Goal: Task Accomplishment & Management: Complete application form

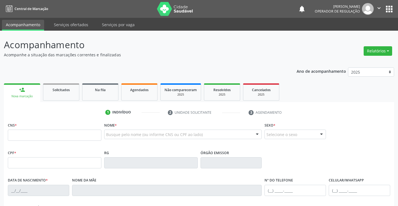
click at [70, 137] on input "text" at bounding box center [55, 135] width 94 height 11
type input "706 4016 6105 4382"
type input "276.557.415-49"
type input "0256953554"
type input "11[DATE]"
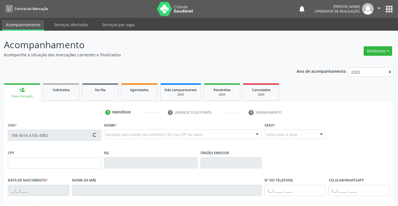
type input "[PHONE_NUMBER]"
type input "sn"
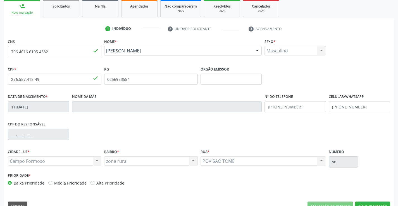
scroll to position [96, 0]
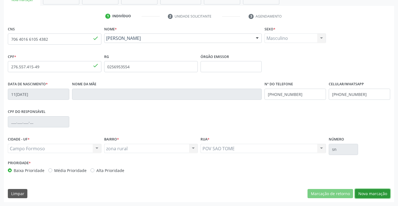
click at [376, 194] on button "Nova marcação" at bounding box center [372, 193] width 35 height 9
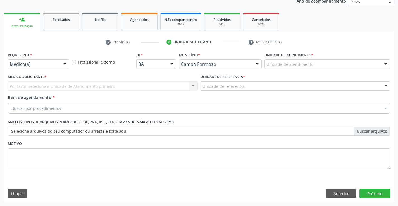
scroll to position [70, 0]
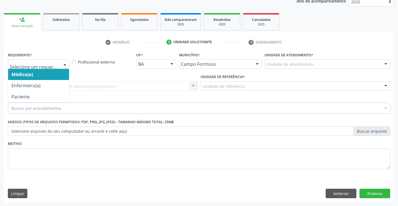
click at [63, 63] on div at bounding box center [65, 64] width 8 height 9
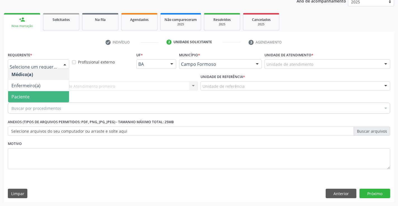
click at [16, 95] on span "Paciente" at bounding box center [20, 97] width 18 height 6
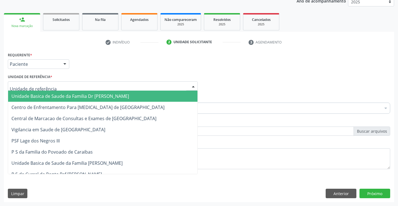
click at [85, 86] on div at bounding box center [103, 86] width 190 height 9
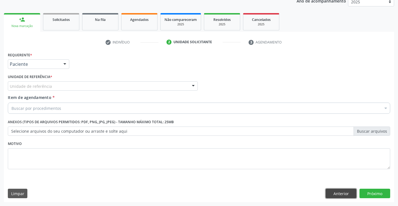
click at [346, 194] on button "Anterior" at bounding box center [341, 193] width 31 height 9
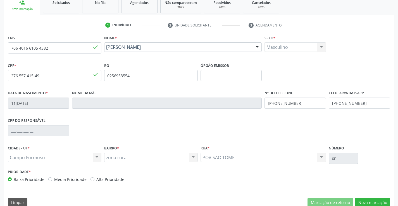
scroll to position [96, 0]
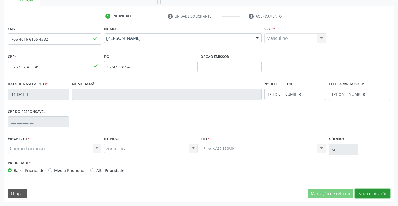
click at [363, 192] on button "Nova marcação" at bounding box center [372, 193] width 35 height 9
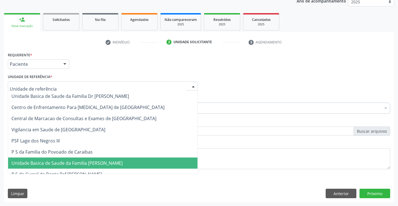
click at [73, 88] on div at bounding box center [103, 86] width 190 height 9
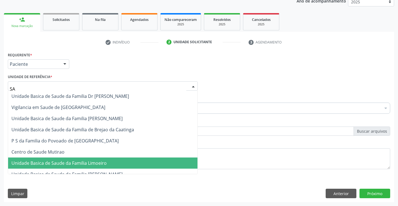
type input "SAO"
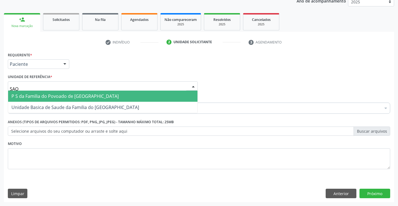
click at [79, 96] on span "P S da Familia do Povoado de [GEOGRAPHIC_DATA]" at bounding box center [64, 96] width 107 height 6
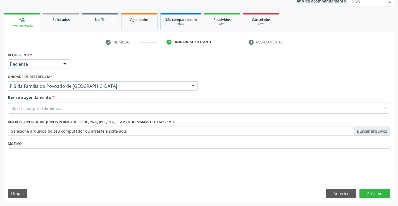
click at [65, 108] on div "Buscar por procedimentos" at bounding box center [199, 108] width 382 height 11
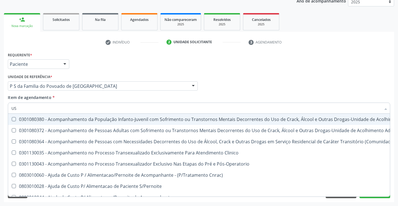
type input "USG"
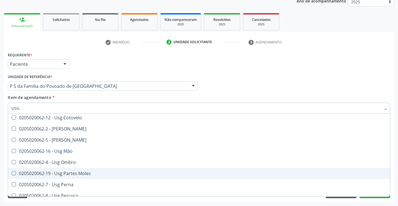
scroll to position [84, 0]
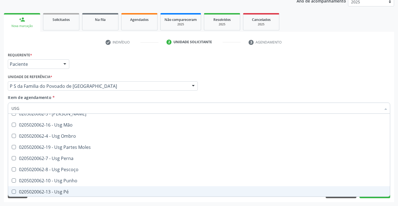
click at [59, 192] on div "0205020062-13 - Usg Pé" at bounding box center [198, 192] width 375 height 4
checkbox Pé "true"
click at [79, 200] on div "Requerente * Paciente Médico(a) Enfermeiro(a) Paciente Nenhum resultado encontr…" at bounding box center [199, 127] width 390 height 152
checkbox Braço "true"
checkbox Pé "false"
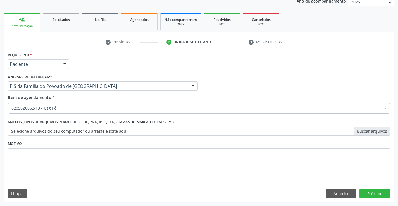
scroll to position [0, 0]
click at [376, 192] on button "Próximo" at bounding box center [374, 193] width 31 height 9
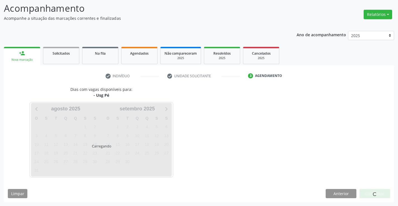
scroll to position [37, 0]
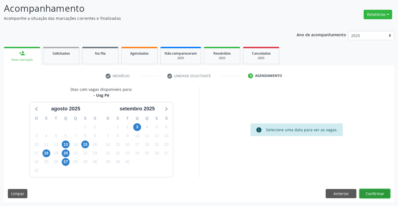
click at [371, 194] on button "Confirmar" at bounding box center [374, 193] width 31 height 9
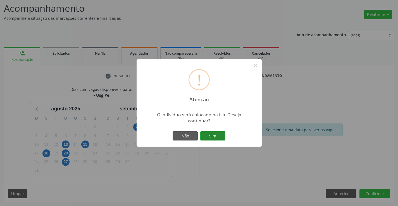
click at [219, 135] on button "Sim" at bounding box center [212, 136] width 25 height 9
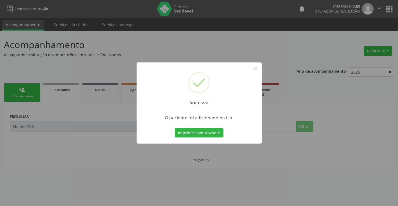
scroll to position [0, 0]
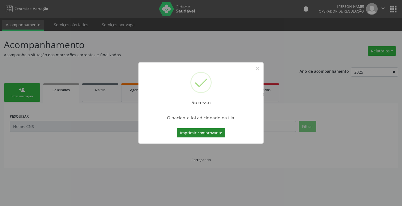
click at [206, 133] on button "Imprimir comprovante" at bounding box center [201, 132] width 49 height 9
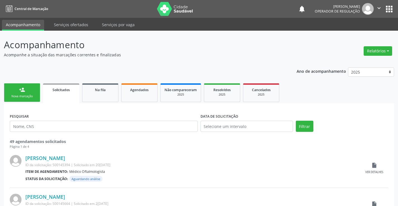
click at [36, 96] on link "person_add Nova marcação" at bounding box center [22, 92] width 36 height 19
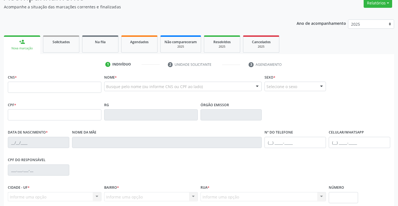
scroll to position [56, 0]
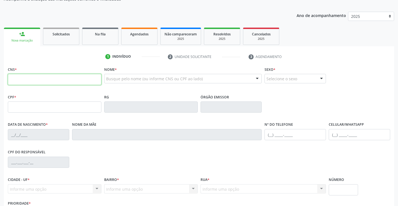
click at [37, 80] on input "text" at bounding box center [55, 79] width 94 height 11
type input "703 4092 5109 1418"
type input "0255744692"
type input "2[DATE]"
type input "S/N"
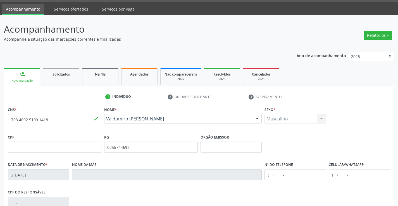
scroll to position [0, 0]
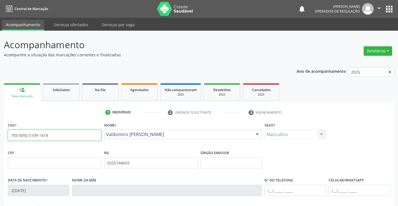
click at [65, 130] on input "703 4092 5109 1418" at bounding box center [55, 135] width 94 height 11
type input "7"
click at [57, 133] on input "text" at bounding box center [55, 135] width 94 height 11
type input "709 2062 4762 4839"
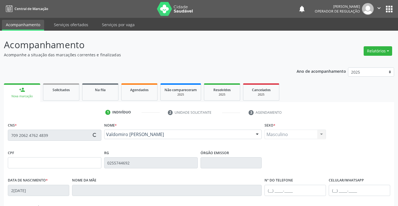
type input "30784533646"
type input "24[DATE]"
type input "[PHONE_NUMBER]"
type input "SN"
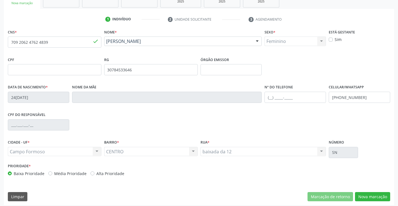
scroll to position [96, 0]
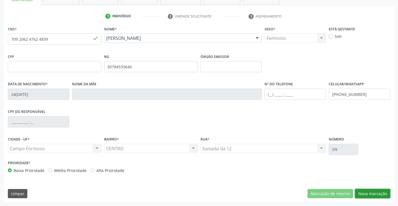
click at [371, 194] on button "Nova marcação" at bounding box center [372, 193] width 35 height 9
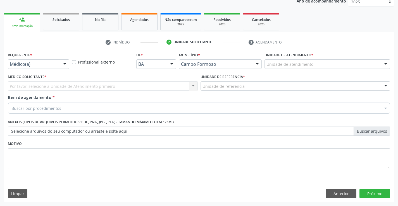
scroll to position [70, 0]
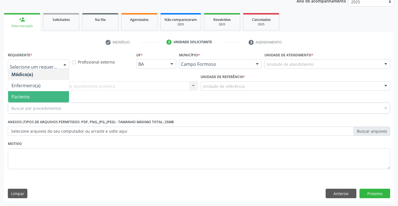
click at [41, 97] on span "Paciente" at bounding box center [38, 96] width 61 height 11
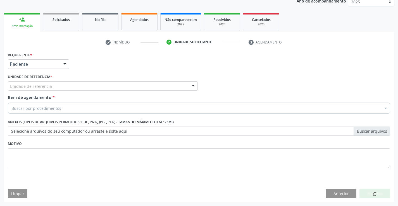
click at [54, 87] on div "Unidade de referência" at bounding box center [103, 86] width 190 height 9
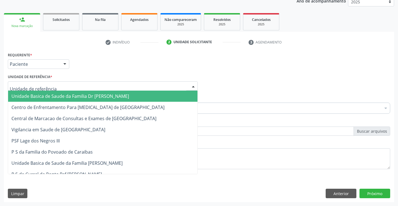
click at [61, 95] on span "Unidade Basica de Saude da Familia Dr [PERSON_NAME]" at bounding box center [70, 96] width 118 height 6
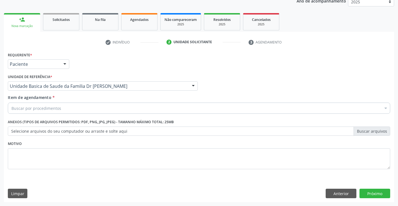
click at [61, 109] on div "Buscar por procedimentos" at bounding box center [199, 108] width 382 height 11
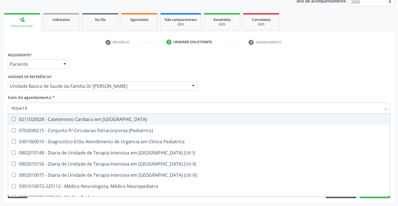
type input "PEDIATRA"
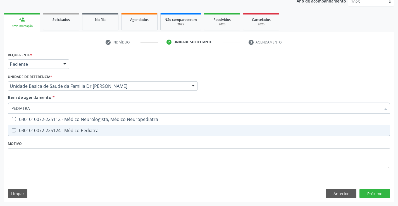
click at [77, 130] on div "0301010072-225124 - Médico Pediatra" at bounding box center [198, 130] width 375 height 4
checkbox Pediatra "true"
click at [83, 150] on div "Requerente * Paciente Médico(a) Enfermeiro(a) Paciente Nenhum resultado encontr…" at bounding box center [199, 114] width 382 height 126
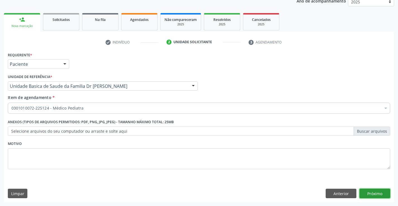
click at [376, 193] on button "Próximo" at bounding box center [374, 193] width 31 height 9
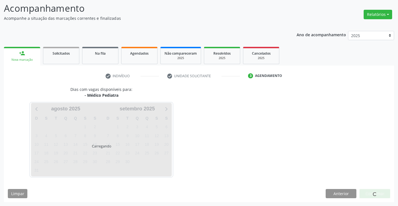
scroll to position [37, 0]
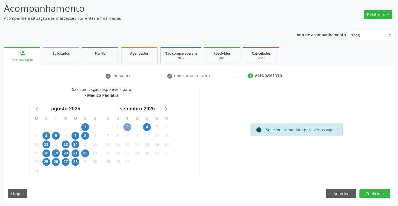
click at [128, 128] on span "2" at bounding box center [127, 127] width 8 height 8
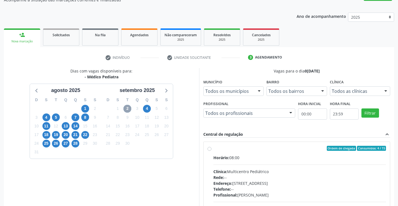
scroll to position [65, 0]
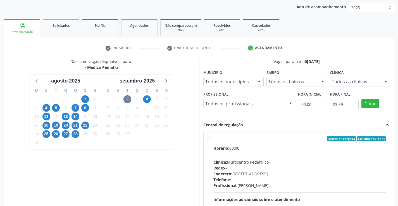
click at [213, 140] on label "Ordem de chegada Consumidos: 4 / 15 Horário: 08:00 Clínica: Multicentro Pediátr…" at bounding box center [299, 180] width 173 height 86
click at [209, 140] on input "Ordem de chegada Consumidos: 4 / 15 Horário: 08:00 Clínica: Multicentro Pediátr…" at bounding box center [209, 139] width 4 height 5
radio input "true"
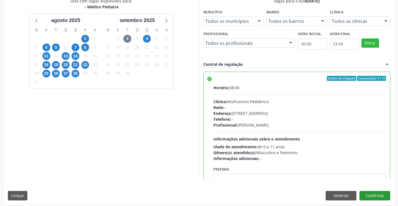
scroll to position [127, 0]
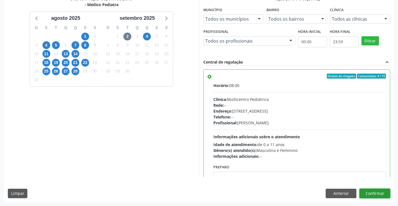
click at [366, 192] on button "Confirmar" at bounding box center [374, 193] width 31 height 9
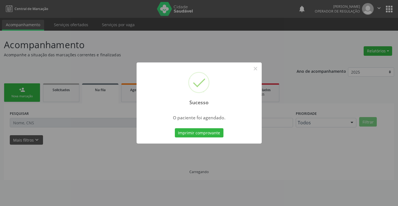
scroll to position [0, 0]
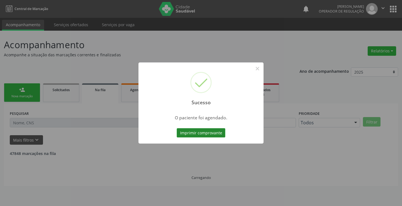
click at [206, 132] on button "Imprimir comprovante" at bounding box center [201, 132] width 49 height 9
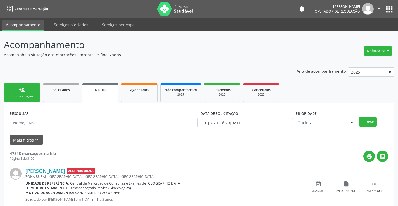
click at [31, 96] on div "Nova marcação" at bounding box center [22, 96] width 28 height 4
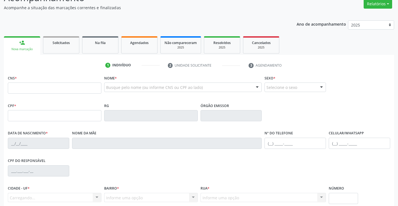
scroll to position [56, 0]
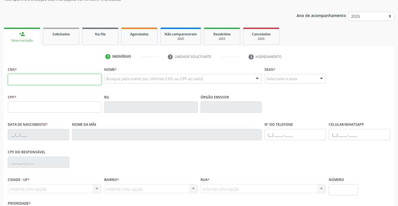
click at [26, 78] on input "text" at bounding box center [55, 79] width 94 height 11
type input "706 1020 6617 4060"
type input "13436833980"
type input "1[DATE]"
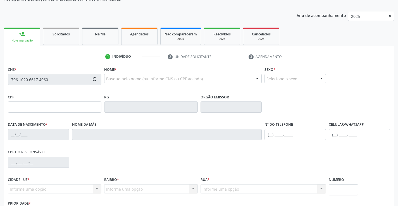
type input "[PHONE_NUMBER]"
type input "S/N"
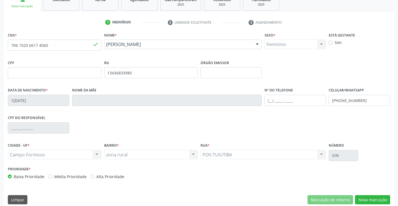
scroll to position [96, 0]
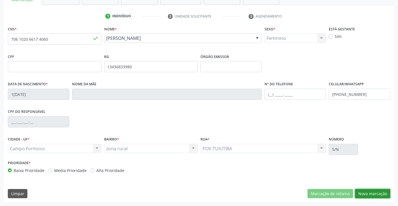
click at [369, 195] on button "Nova marcação" at bounding box center [372, 193] width 35 height 9
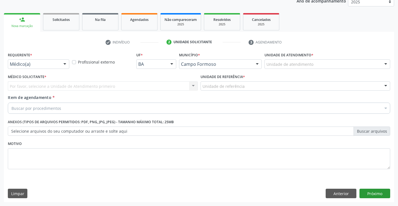
scroll to position [70, 0]
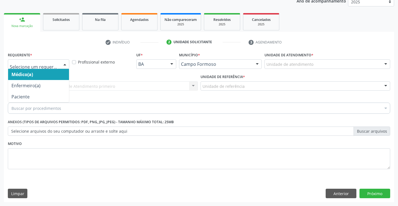
click at [63, 65] on div at bounding box center [65, 64] width 8 height 9
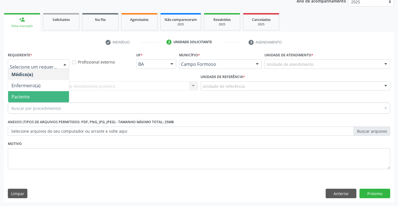
click at [48, 99] on span "Paciente" at bounding box center [38, 96] width 61 height 11
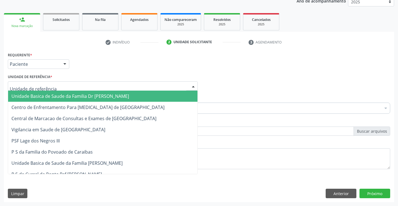
click at [64, 88] on div at bounding box center [103, 86] width 190 height 9
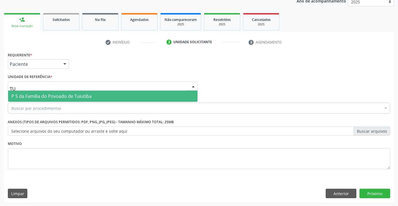
type input "TUI"
click at [79, 99] on span "P S da Familia do Povoado de Tuiutiba" at bounding box center [51, 96] width 80 height 6
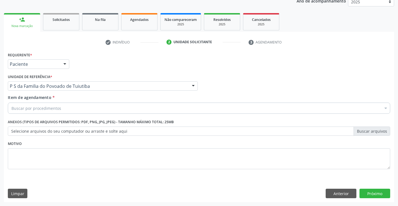
click at [70, 108] on div "Buscar por procedimentos" at bounding box center [199, 108] width 382 height 11
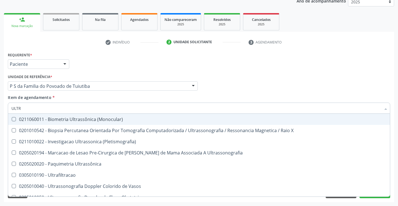
type input "ULTRA"
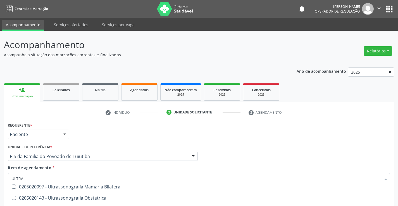
scroll to position [84, 0]
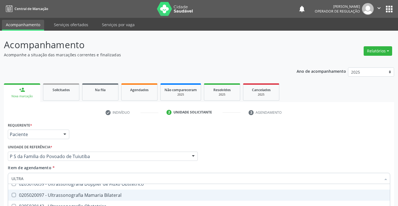
click at [102, 197] on div "0205020097 - Ultrassonografia Mamaria Bilateral" at bounding box center [198, 195] width 375 height 4
checkbox Bilateral "true"
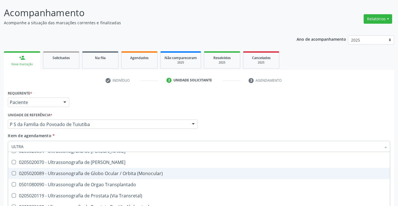
scroll to position [70, 0]
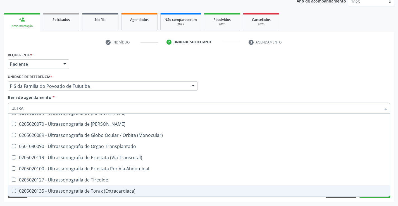
click at [146, 202] on div "Requerente * Paciente Médico(a) Enfermeiro(a) Paciente Nenhum resultado encontr…" at bounding box center [199, 127] width 390 height 152
checkbox X "true"
checkbox Bilateral "false"
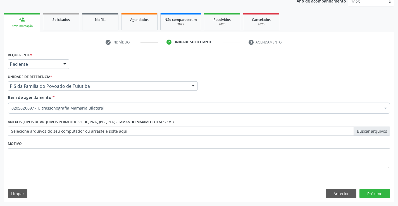
scroll to position [0, 0]
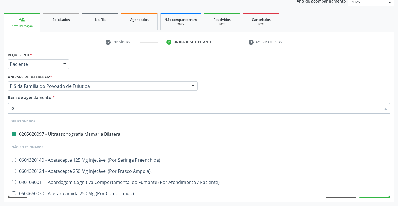
type input "GI"
checkbox Bilateral "false"
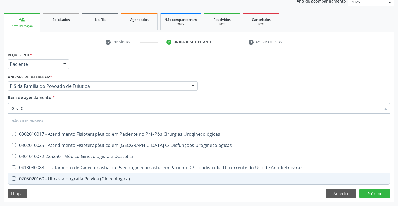
type input "GINECO"
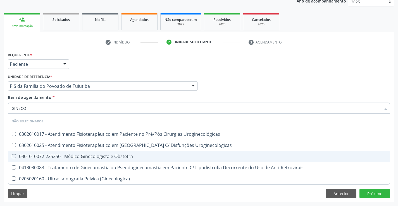
click at [115, 157] on div "0301010072-225250 - Médico Ginecologista e Obstetra" at bounding box center [198, 156] width 375 height 4
checkbox Obstetra "true"
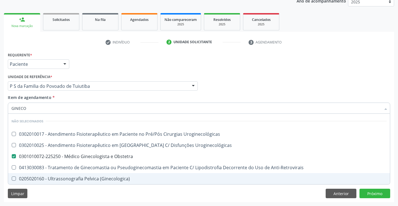
click at [130, 192] on div "Requerente * Paciente Médico(a) Enfermeiro(a) Paciente Nenhum resultado encontr…" at bounding box center [199, 127] width 390 height 152
checkbox Uroginecológicas "true"
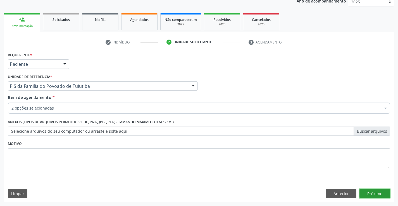
click at [367, 195] on button "Próximo" at bounding box center [374, 193] width 31 height 9
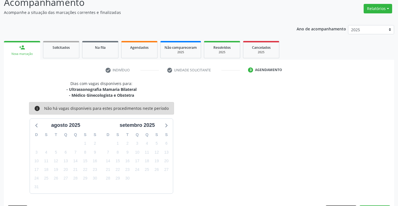
scroll to position [59, 0]
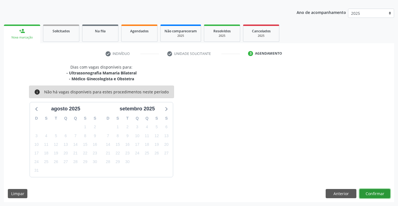
click at [367, 195] on button "Confirmar" at bounding box center [374, 193] width 31 height 9
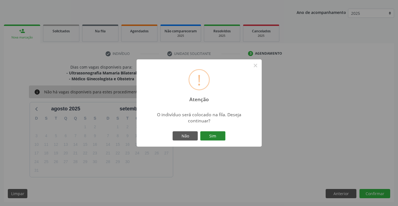
click at [210, 138] on button "Sim" at bounding box center [212, 136] width 25 height 9
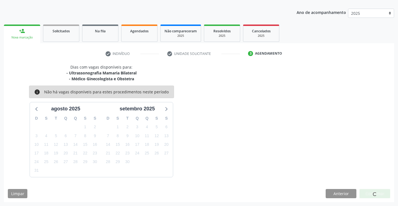
scroll to position [0, 0]
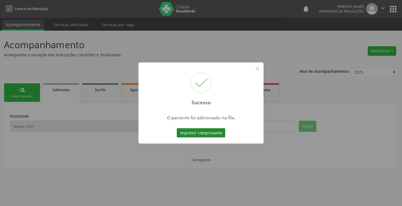
click at [209, 134] on button "Imprimir comprovante" at bounding box center [201, 132] width 49 height 9
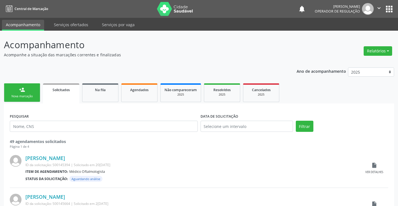
click at [32, 95] on div "Nova marcação" at bounding box center [22, 96] width 28 height 4
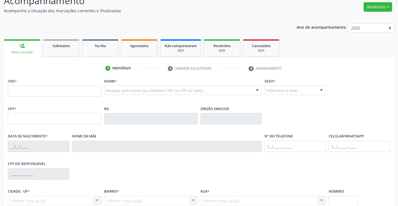
scroll to position [56, 0]
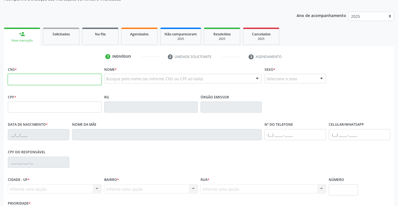
click at [35, 80] on input "text" at bounding box center [55, 79] width 94 height 11
type input "700 5087 3066 9251"
type input "0503398691"
type input "1[DATE]"
type input "SN"
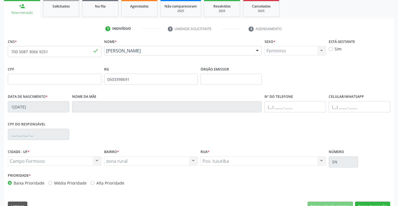
scroll to position [96, 0]
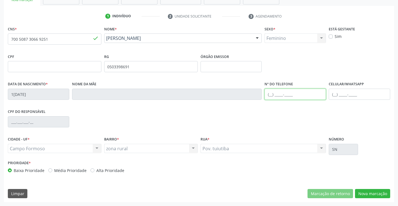
click at [272, 95] on input "text" at bounding box center [294, 94] width 61 height 11
type input "[PHONE_NUMBER]"
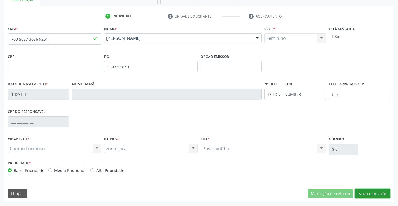
drag, startPoint x: 367, startPoint y: 192, endPoint x: 372, endPoint y: 189, distance: 5.4
click at [368, 192] on button "Nova marcação" at bounding box center [372, 193] width 35 height 9
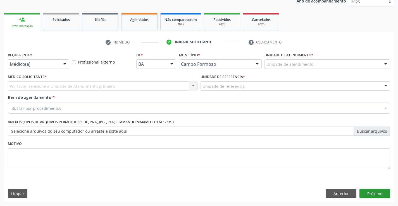
scroll to position [70, 0]
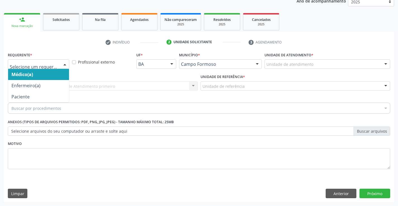
click at [65, 65] on div at bounding box center [65, 64] width 8 height 9
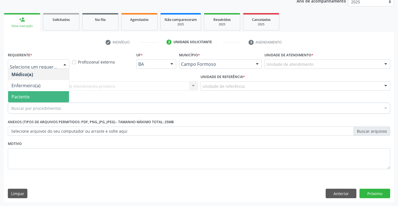
click at [45, 97] on span "Paciente" at bounding box center [38, 96] width 61 height 11
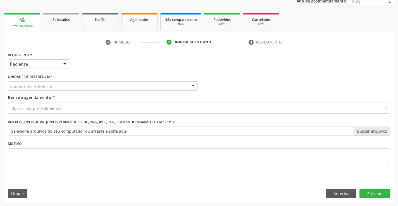
click at [57, 86] on div "Unidade de referência" at bounding box center [103, 86] width 190 height 9
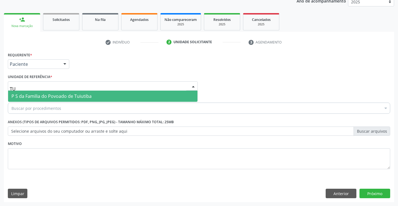
type input "TUI"
click at [60, 97] on span "P S da Familia do Povoado de Tuiutiba" at bounding box center [51, 96] width 80 height 6
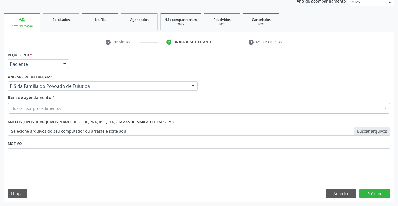
click at [61, 108] on div "Buscar por procedimentos" at bounding box center [199, 108] width 382 height 11
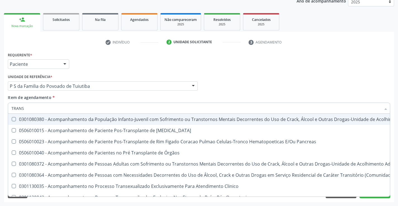
type input "TRANSV"
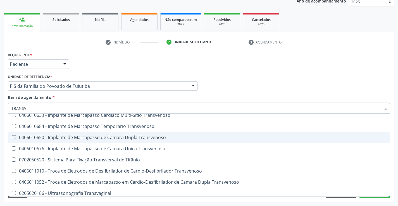
scroll to position [62, 0]
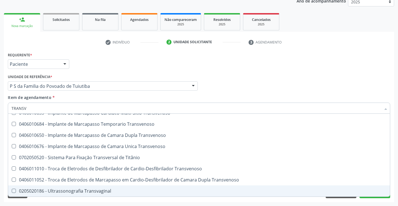
click at [117, 189] on div "0205020186 - Ultrassonografia Transvaginal" at bounding box center [198, 191] width 375 height 4
checkbox Transvaginal "true"
click at [109, 203] on div "Acompanhamento Acompanhe a situação das marcações correntes e finalizadas Relat…" at bounding box center [199, 83] width 398 height 246
checkbox Transvenoso "true"
checkbox Transvaginal "false"
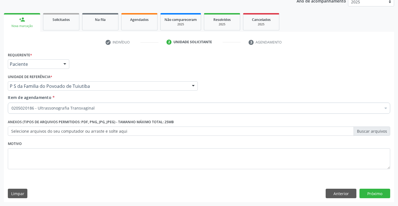
scroll to position [0, 0]
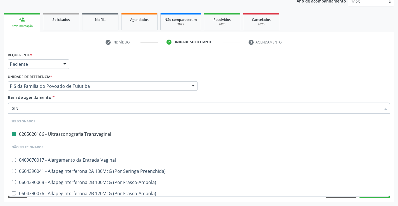
type input "GINE"
checkbox Transvaginal "false"
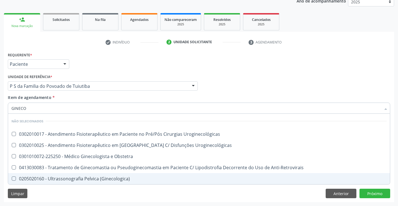
type input "GINECOL"
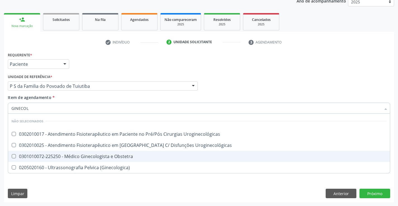
click at [103, 157] on div "0301010072-225250 - Médico Ginecologista e Obstetra" at bounding box center [198, 156] width 375 height 4
checkbox Obstetra "true"
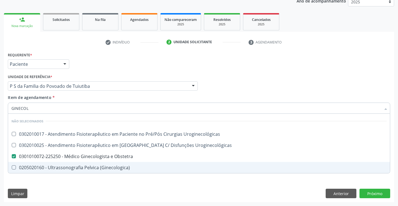
click at [104, 186] on div "Requerente * Paciente Médico(a) Enfermeiro(a) Paciente Nenhum resultado encontr…" at bounding box center [199, 127] width 390 height 152
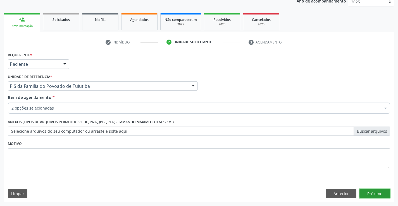
click at [372, 195] on button "Próximo" at bounding box center [374, 193] width 31 height 9
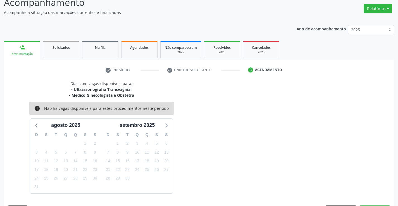
scroll to position [59, 0]
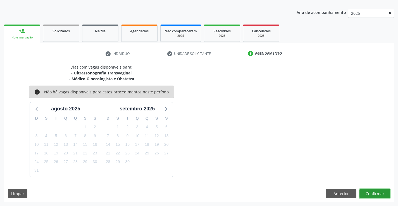
click at [364, 193] on button "Confirmar" at bounding box center [374, 193] width 31 height 9
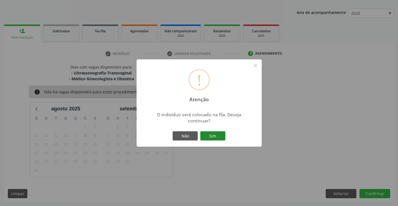
click at [214, 135] on button "Sim" at bounding box center [212, 136] width 25 height 9
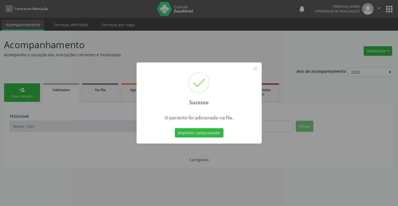
scroll to position [0, 0]
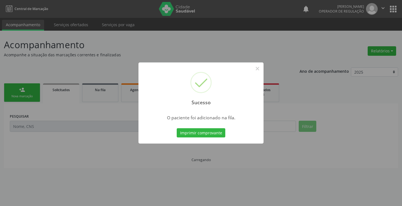
click at [214, 135] on button "Imprimir comprovante" at bounding box center [201, 132] width 49 height 9
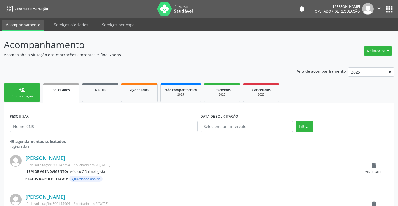
click at [33, 93] on link "person_add Nova marcação" at bounding box center [22, 92] width 36 height 19
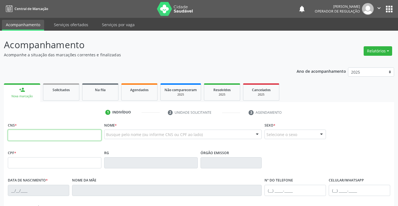
click at [37, 137] on input "text" at bounding box center [55, 135] width 94 height 11
type input "700 5087 3066 9251"
type input "0503398691"
type input "1[DATE]"
type input "[PHONE_NUMBER]"
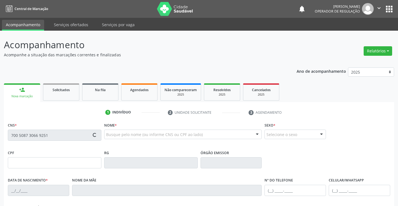
type input "371.655.425-15"
type input "SN"
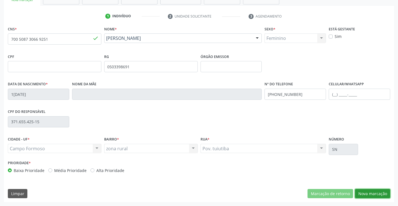
click at [363, 192] on button "Nova marcação" at bounding box center [372, 193] width 35 height 9
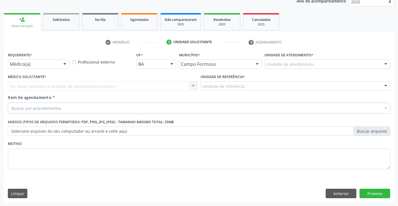
scroll to position [70, 0]
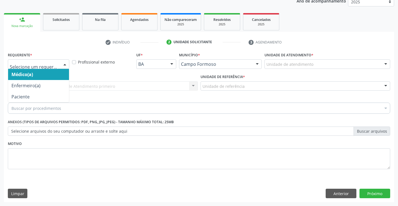
click at [61, 63] on div at bounding box center [65, 64] width 8 height 9
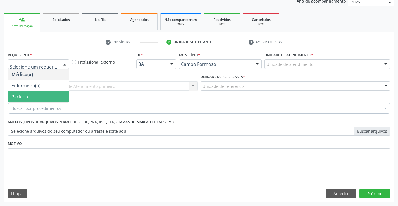
drag, startPoint x: 51, startPoint y: 100, endPoint x: 56, endPoint y: 90, distance: 11.0
click at [51, 99] on span "Paciente" at bounding box center [38, 96] width 61 height 11
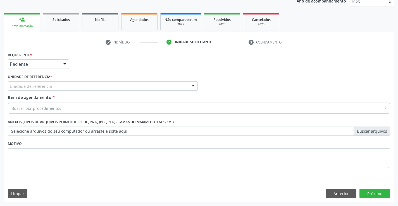
click at [58, 87] on div "Unidade de referência" at bounding box center [103, 86] width 190 height 9
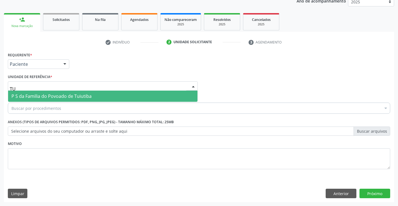
type input "TUI"
click at [57, 98] on span "P S da Familia do Povoado de Tuiutiba" at bounding box center [51, 96] width 80 height 6
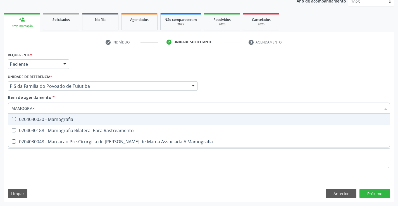
type input "MAMOGRAFIA"
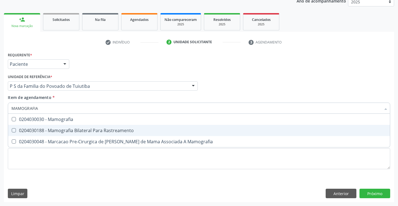
click at [89, 132] on div "0204030188 - Mamografia Bilateral Para Rastreamento" at bounding box center [198, 130] width 375 height 4
checkbox Rastreamento "true"
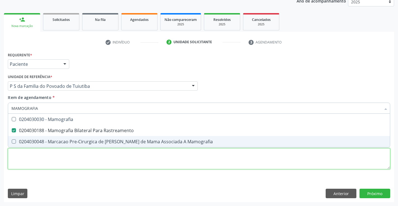
click at [103, 160] on div "Requerente * Paciente Médico(a) Enfermeiro(a) Paciente Nenhum resultado encontr…" at bounding box center [199, 114] width 382 height 126
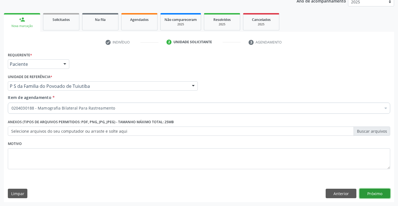
click at [373, 195] on button "Próximo" at bounding box center [374, 193] width 31 height 9
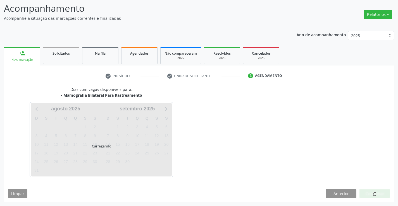
scroll to position [37, 0]
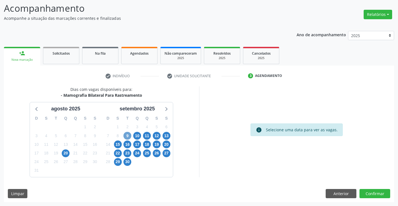
click at [126, 135] on span "9" at bounding box center [127, 136] width 8 height 8
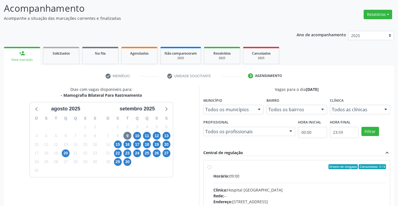
scroll to position [37, 0]
click at [213, 168] on label "Ordem de chegada Consumidos: 3 / 6 Horário: 09:00 Clínica: Hospital Sao Francis…" at bounding box center [299, 207] width 173 height 86
click at [211, 168] on input "Ordem de chegada Consumidos: 3 / 6 Horário: 09:00 Clínica: Hospital Sao Francis…" at bounding box center [209, 166] width 4 height 5
radio input "true"
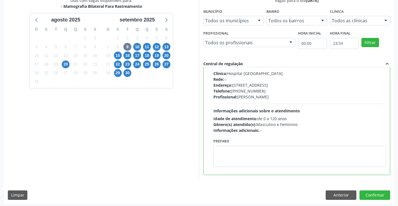
scroll to position [127, 0]
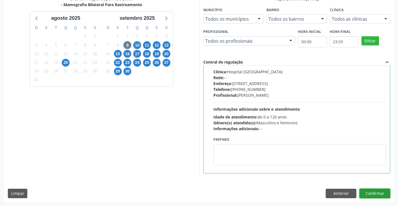
click at [370, 190] on button "Confirmar" at bounding box center [374, 193] width 31 height 9
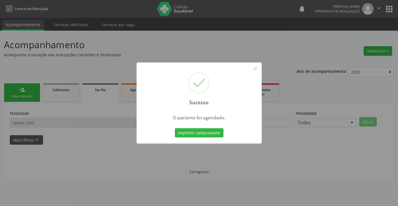
scroll to position [0, 0]
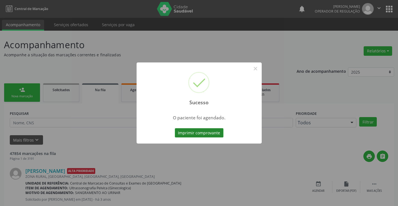
click at [204, 130] on button "Imprimir comprovante" at bounding box center [199, 132] width 49 height 9
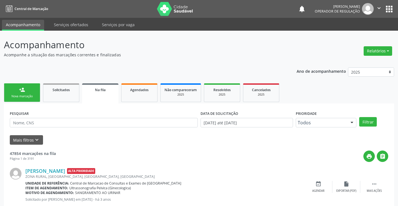
drag, startPoint x: 377, startPoint y: 9, endPoint x: 378, endPoint y: 12, distance: 2.8
click at [377, 9] on icon "" at bounding box center [379, 8] width 6 height 6
click at [352, 34] on link "Sair" at bounding box center [364, 34] width 39 height 8
